Goal: Information Seeking & Learning: Learn about a topic

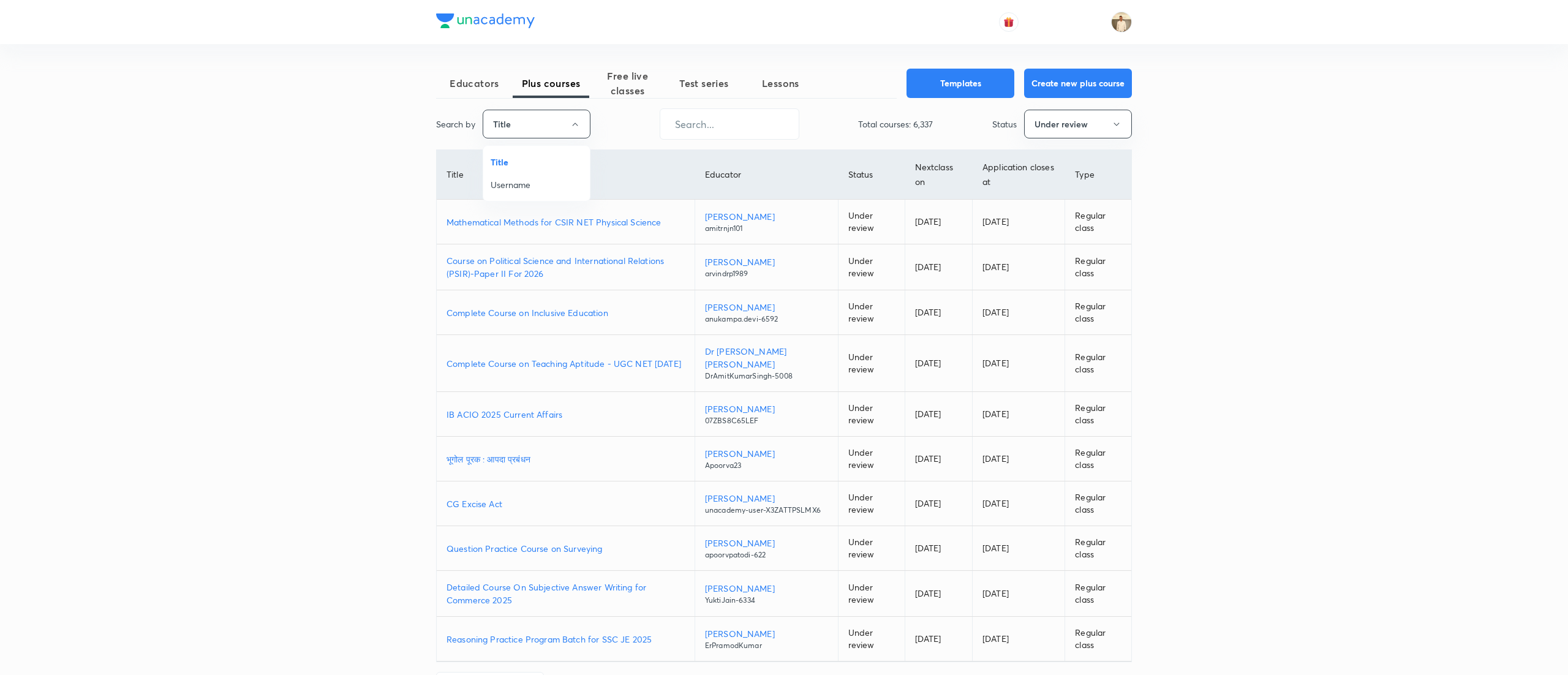
click at [532, 184] on span "Username" at bounding box center [536, 184] width 92 height 13
click at [741, 112] on input "text" at bounding box center [726, 124] width 139 height 32
paste input "unacademy-user-bjkp53i5i0ic"
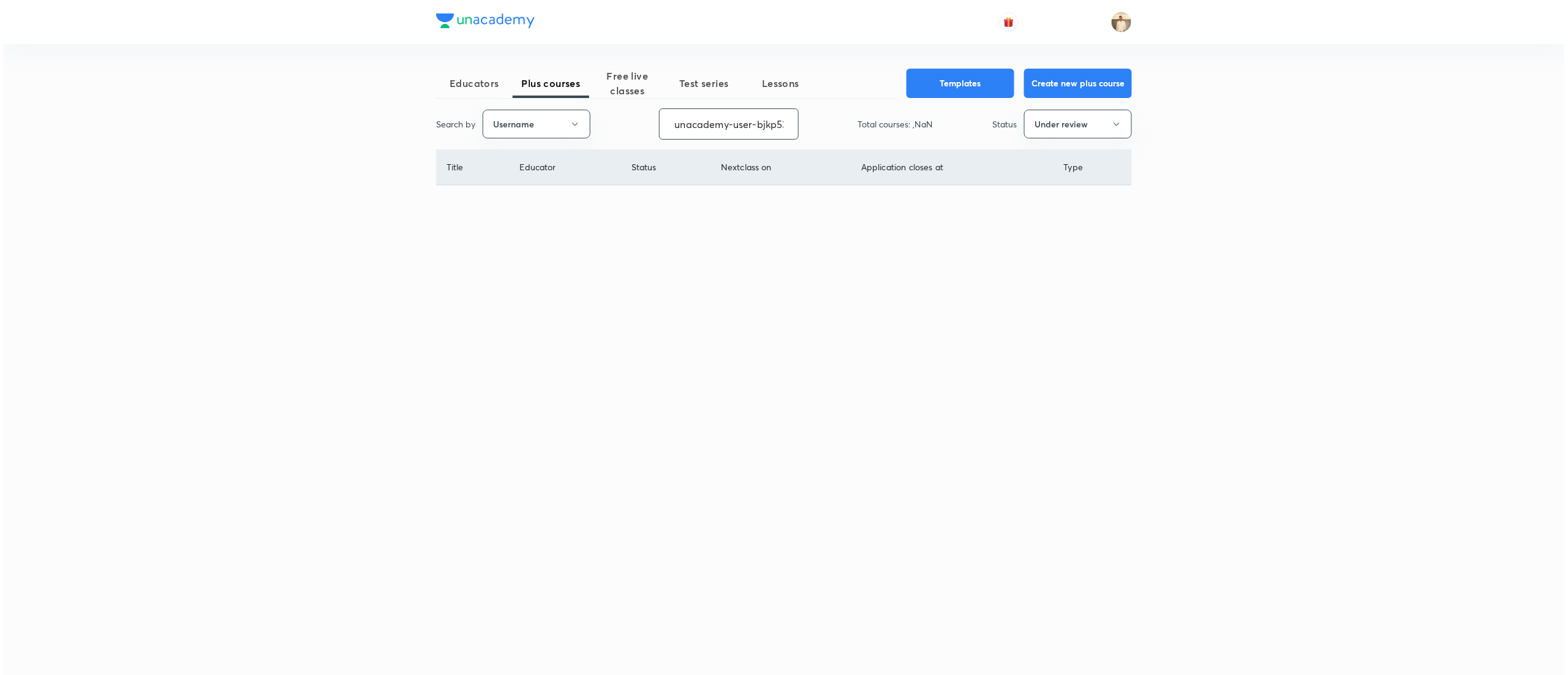
scroll to position [0, 31]
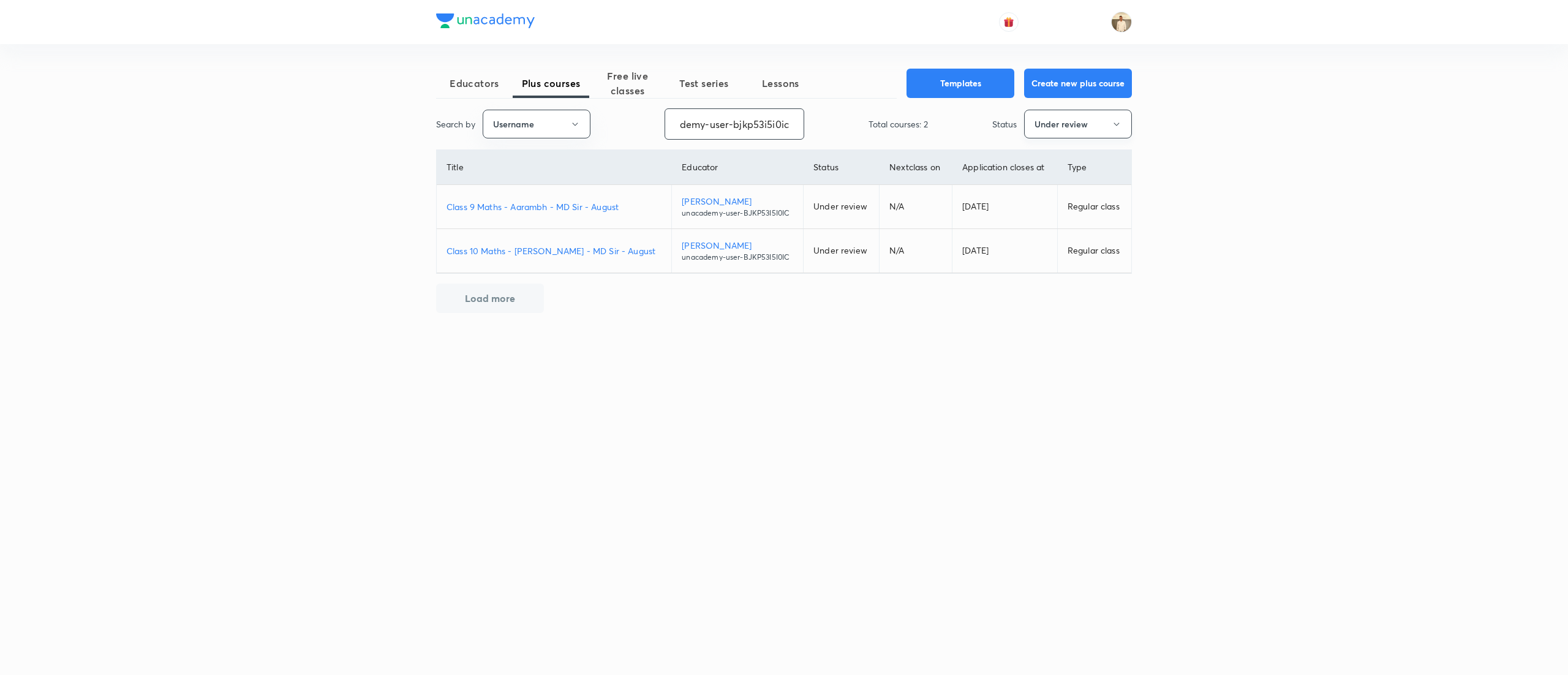
type input "unacademy-user-bjkp53i5i0ic"
click at [1114, 123] on icon "button" at bounding box center [1116, 124] width 5 height 3
click at [1041, 230] on span "Live" at bounding box center [1077, 230] width 92 height 13
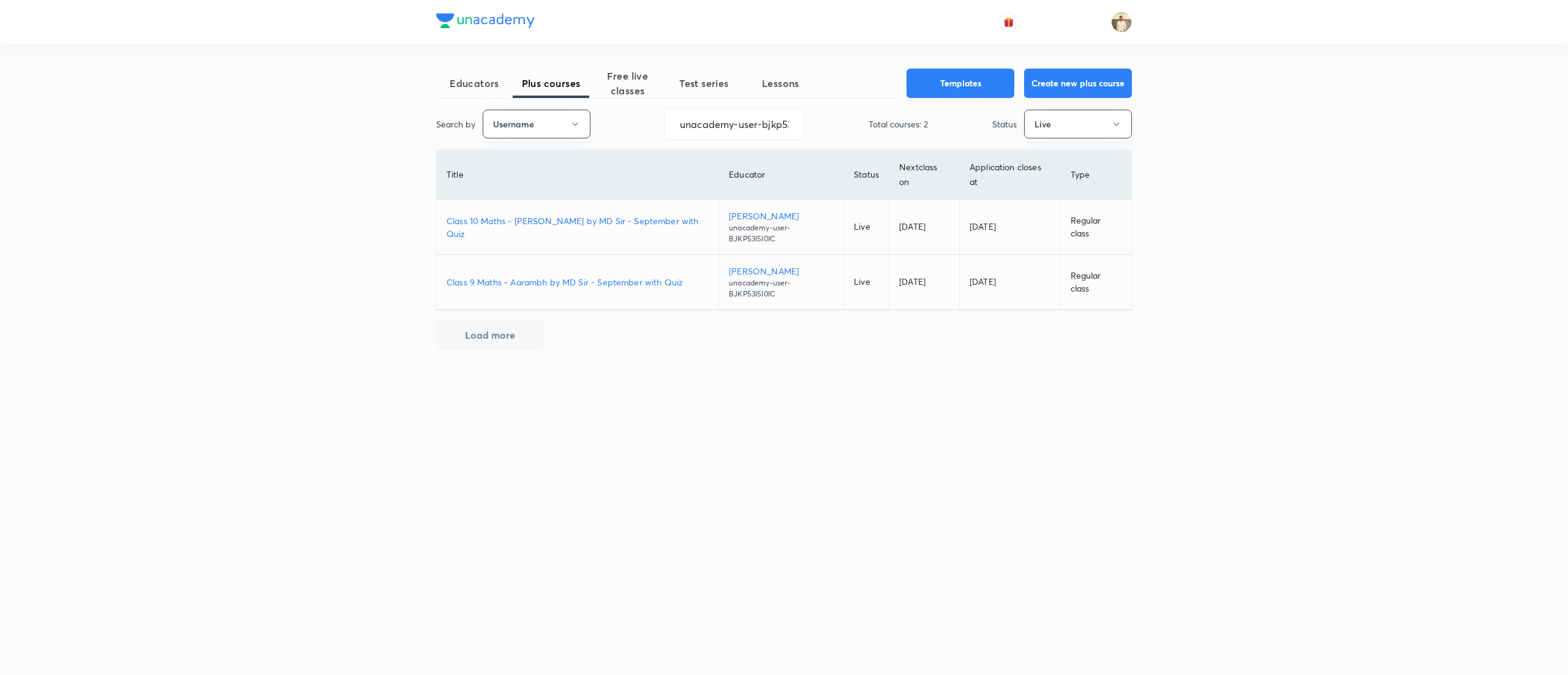
click at [593, 276] on p "Class 9 Maths - Aarambh by MD Sir - September with Quiz" at bounding box center [578, 282] width 262 height 13
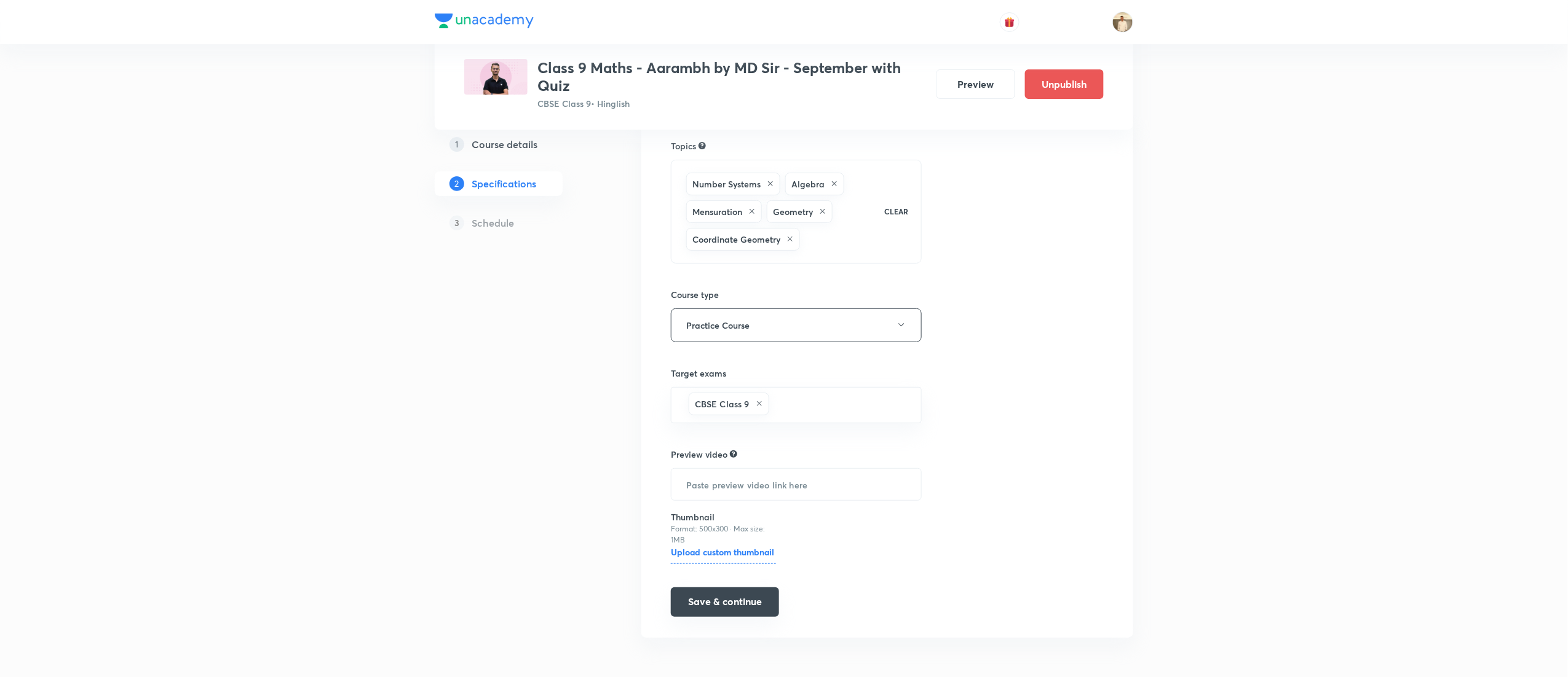
click at [762, 599] on button "Save & continue" at bounding box center [725, 602] width 108 height 29
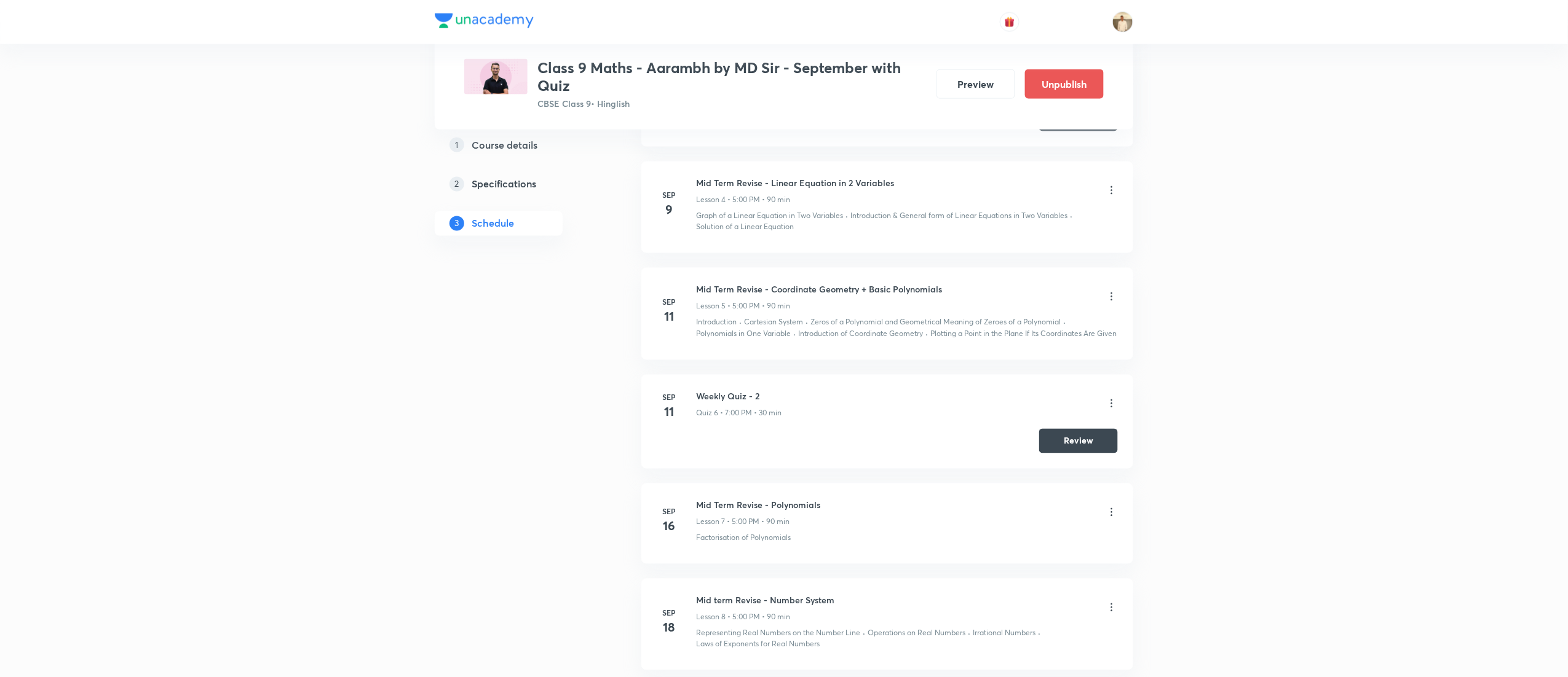
scroll to position [1523, 0]
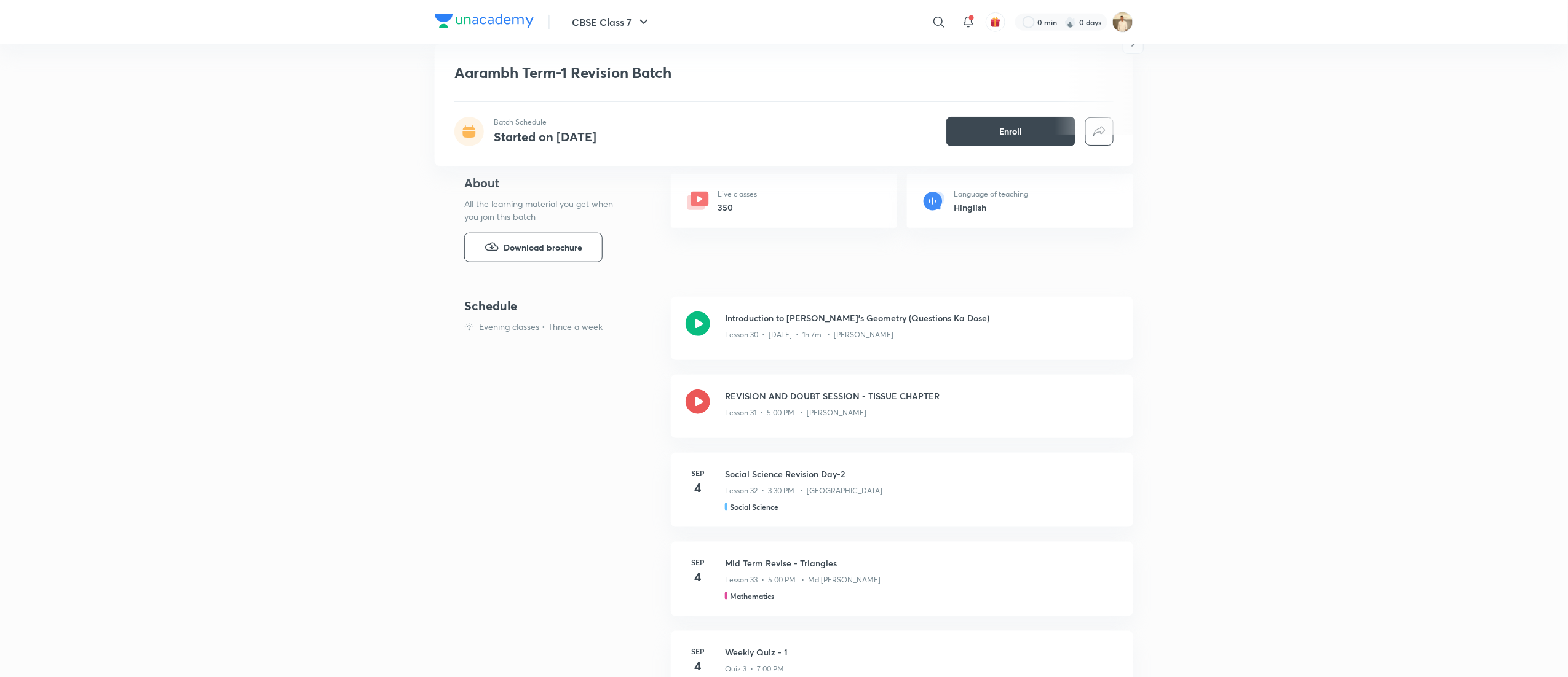
scroll to position [418, 0]
